Goal: Transaction & Acquisition: Purchase product/service

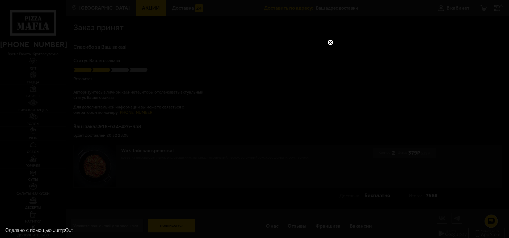
click at [330, 40] on link at bounding box center [330, 42] width 7 height 7
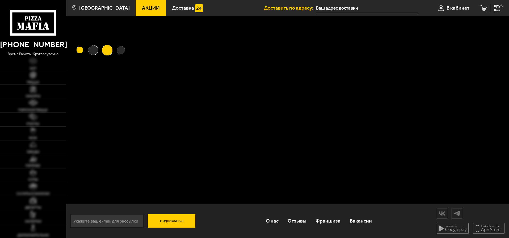
type input "[STREET_ADDRESS]"
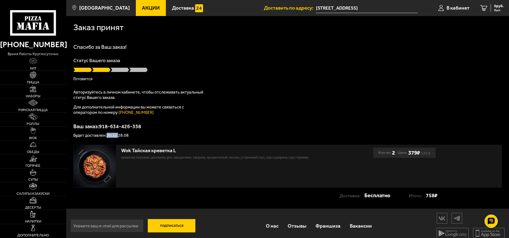
drag, startPoint x: 107, startPoint y: 135, endPoint x: 119, endPoint y: 135, distance: 12.0
click at [119, 135] on p "Будет доставлен: 20:32 28.08" at bounding box center [287, 135] width 429 height 4
click at [118, 134] on p "Будет доставлен: 20:32 28.08" at bounding box center [287, 135] width 429 height 4
drag, startPoint x: 164, startPoint y: 148, endPoint x: 121, endPoint y: 142, distance: 43.3
click at [121, 142] on div "Заказ принят [PERSON_NAME] за Ваш заказ! Статус Вашего заказа [PERSON_NAME] Авт…" at bounding box center [287, 112] width 443 height 192
